Goal: Task Accomplishment & Management: Use online tool/utility

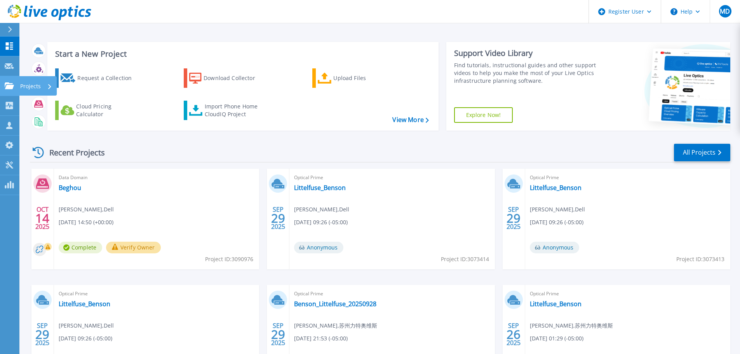
click at [12, 94] on link "Projects Projects" at bounding box center [9, 86] width 19 height 20
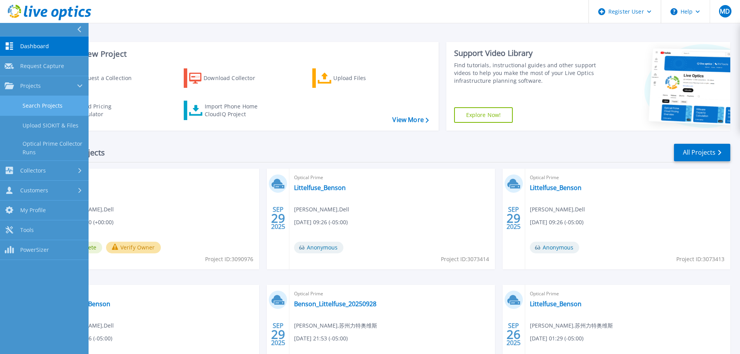
click at [49, 104] on link "Search Projects" at bounding box center [44, 106] width 89 height 20
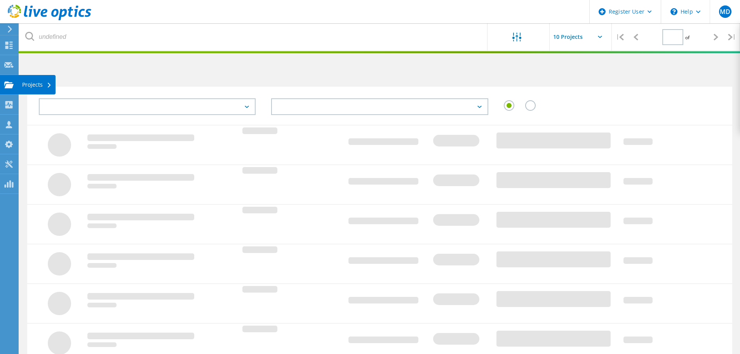
type input "1"
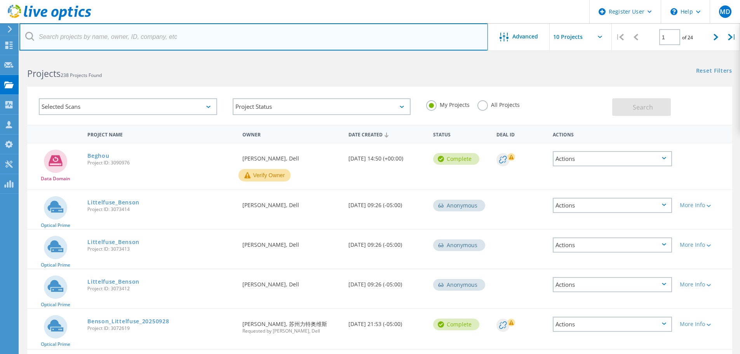
click at [229, 45] on input "text" at bounding box center [253, 36] width 468 height 27
paste input "Shailesh Shinde <shailesh.shinde@zs.com>"
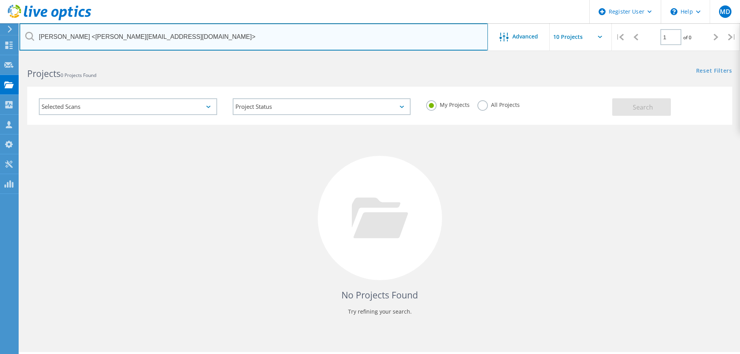
click at [229, 45] on input "Shailesh Shinde <shailesh.shinde@zs.com>" at bounding box center [253, 36] width 468 height 27
drag, startPoint x: 88, startPoint y: 35, endPoint x: 1, endPoint y: 32, distance: 87.0
click at [1, 56] on div "Register User \n Help Explore Helpful Articles Contact Support MD Dell User Mat…" at bounding box center [370, 215] width 740 height 319
type input "shailesh.shinde@zs.com"
drag, startPoint x: 203, startPoint y: 34, endPoint x: 9, endPoint y: 37, distance: 193.8
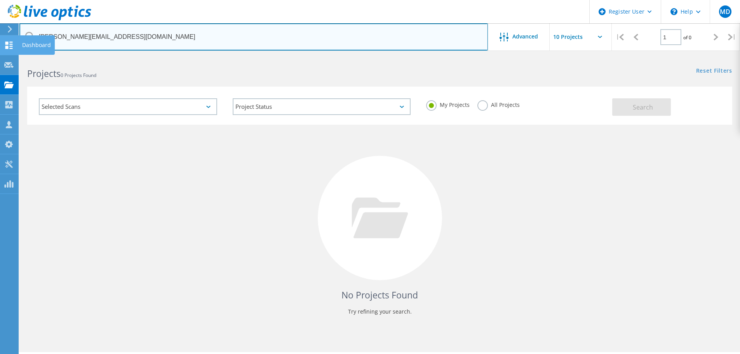
click at [9, 56] on div "Register User \n Help Explore Helpful Articles Contact Support MD Dell User Mat…" at bounding box center [370, 215] width 740 height 319
click at [163, 37] on input "shailesh.shinde@zs.com" at bounding box center [253, 36] width 468 height 27
drag, startPoint x: 184, startPoint y: 37, endPoint x: 40, endPoint y: 33, distance: 144.1
click at [40, 33] on input "shailesh.shinde@zs.com" at bounding box center [253, 36] width 468 height 27
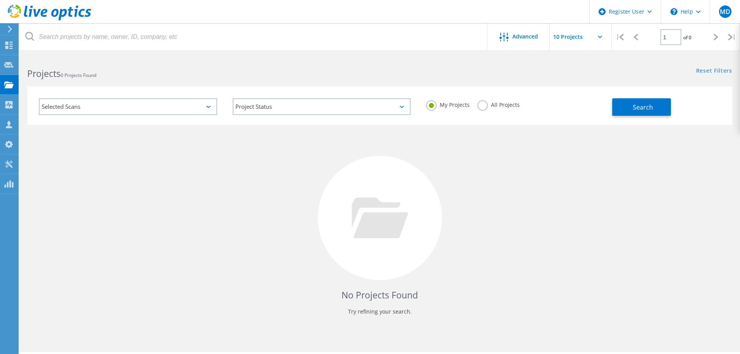
click at [358, 76] on h2 "Projects 0 Projects Found" at bounding box center [199, 73] width 344 height 13
click at [532, 49] on div "Advanced" at bounding box center [518, 36] width 62 height 27
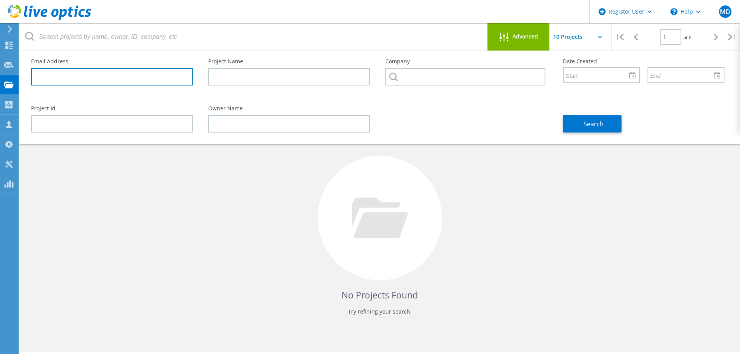
click at [157, 80] on input "text" at bounding box center [112, 76] width 162 height 17
paste input "shailesh.shinde@zs.com"
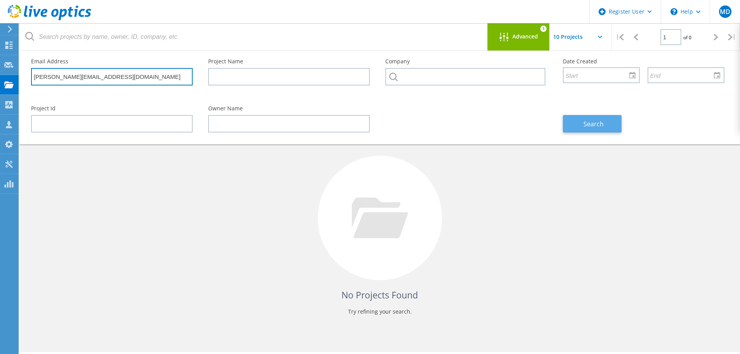
type input "shailesh.shinde@zs.com"
click at [597, 130] on button "Search" at bounding box center [592, 123] width 59 height 17
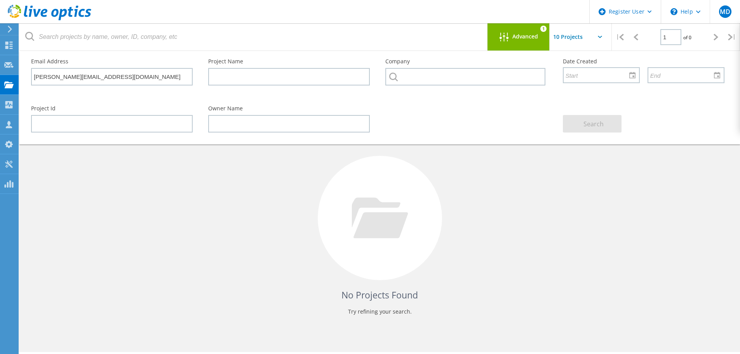
click at [518, 47] on div "Advanced 1" at bounding box center [518, 36] width 62 height 27
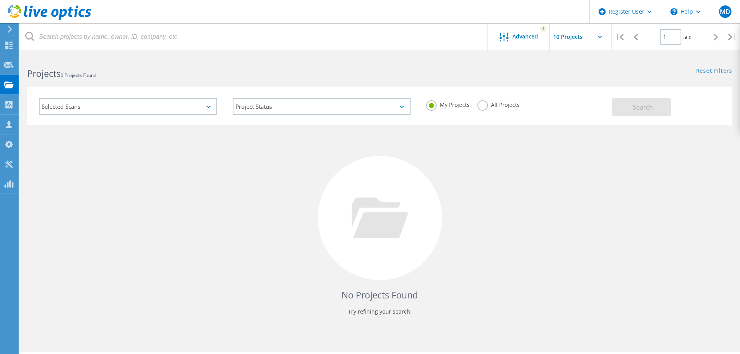
click at [507, 102] on label "All Projects" at bounding box center [498, 103] width 42 height 7
click at [0, 0] on input "All Projects" at bounding box center [0, 0] width 0 height 0
click at [617, 112] on button "Search" at bounding box center [641, 106] width 59 height 17
click at [530, 28] on div "Advanced 1" at bounding box center [518, 36] width 62 height 27
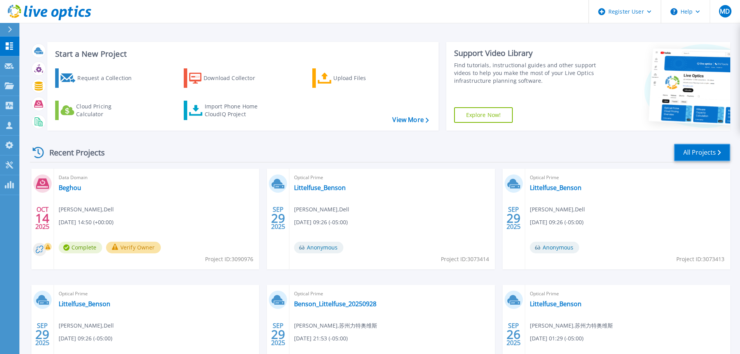
click at [683, 147] on link "All Projects" at bounding box center [702, 152] width 56 height 17
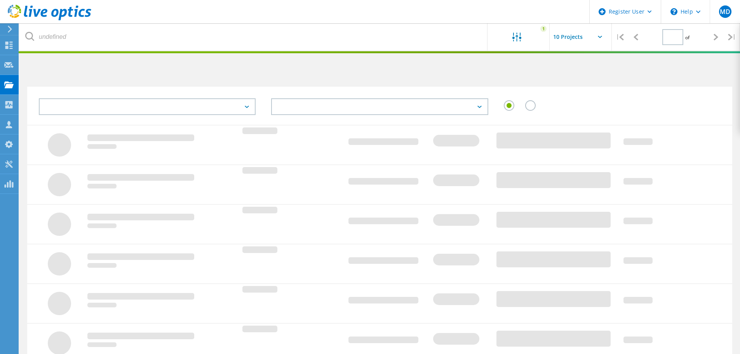
type input "1"
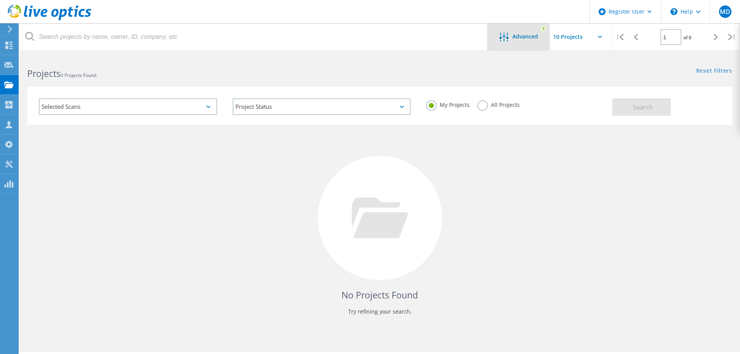
click at [519, 41] on div "Advanced" at bounding box center [518, 38] width 62 height 10
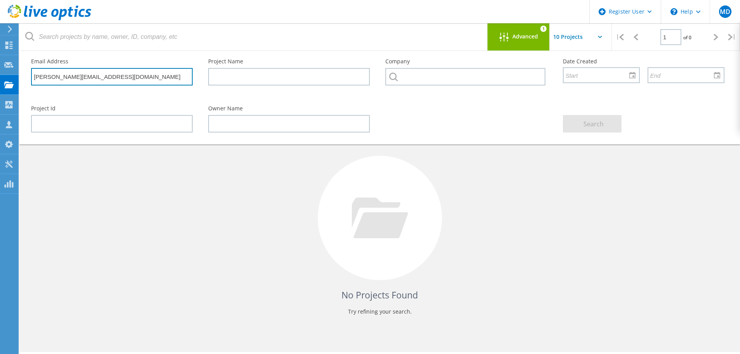
drag, startPoint x: 150, startPoint y: 80, endPoint x: 21, endPoint y: 80, distance: 129.3
click at [21, 80] on div "Email Address shailesh.shinde@zs.com Project Name Company Date Created Project …" at bounding box center [379, 97] width 720 height 93
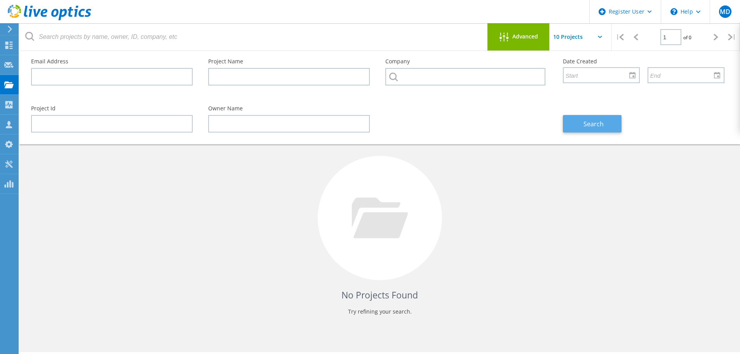
click at [617, 119] on button "Search" at bounding box center [592, 123] width 59 height 17
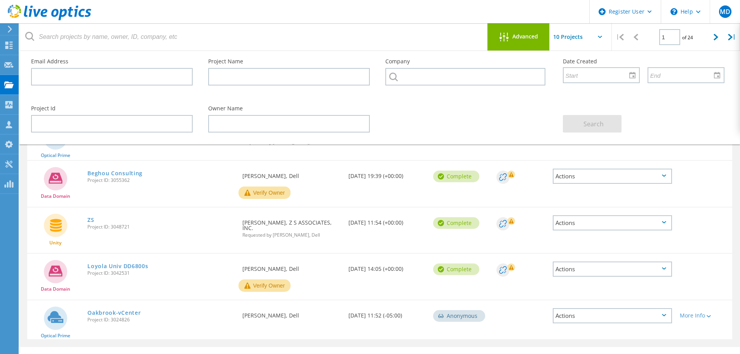
scroll to position [233, 0]
